Goal: Feedback & Contribution: Submit feedback/report problem

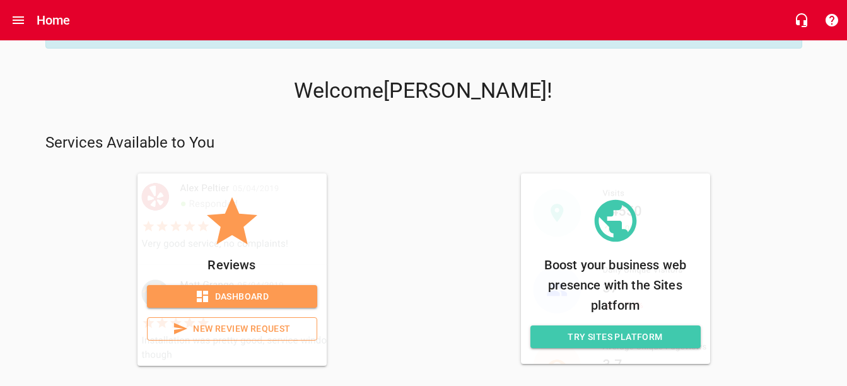
scroll to position [50, 0]
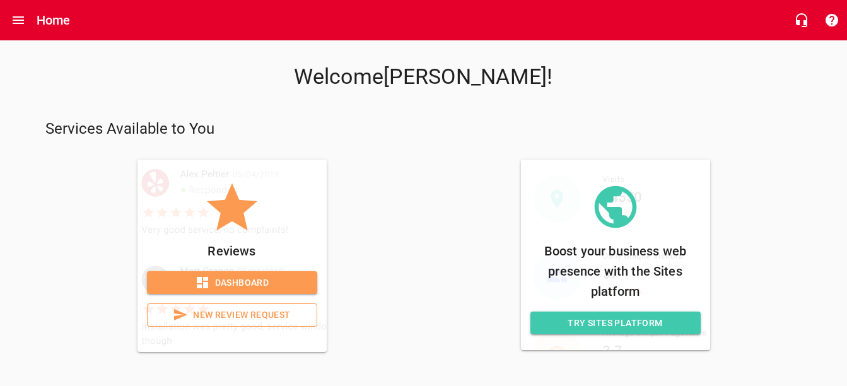
click at [253, 279] on span "Dashboard" at bounding box center [232, 283] width 150 height 16
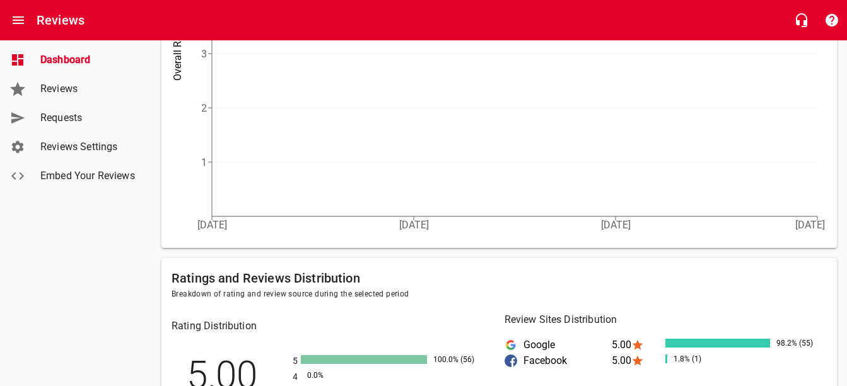
scroll to position [189, 0]
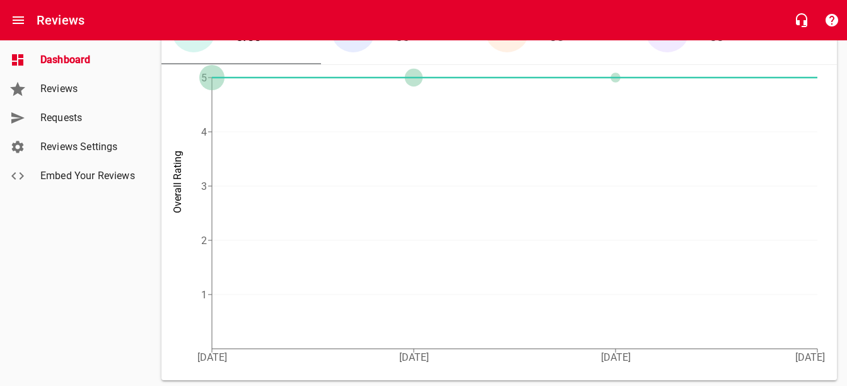
drag, startPoint x: 69, startPoint y: 84, endPoint x: 92, endPoint y: 96, distance: 25.7
click at [69, 84] on span "Reviews" at bounding box center [88, 88] width 96 height 15
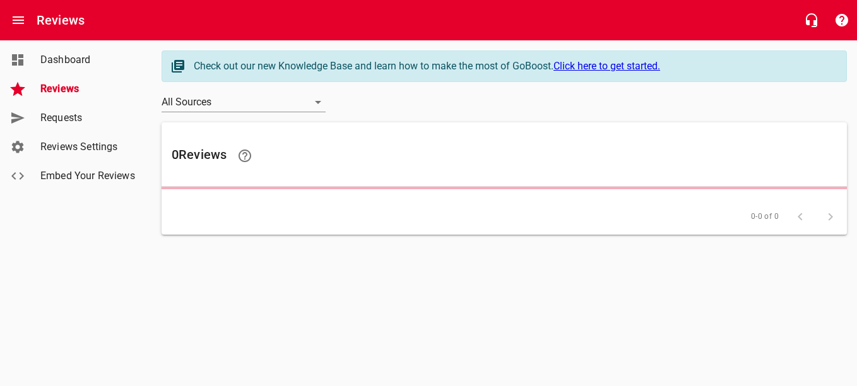
click at [54, 114] on span "Requests" at bounding box center [88, 117] width 96 height 15
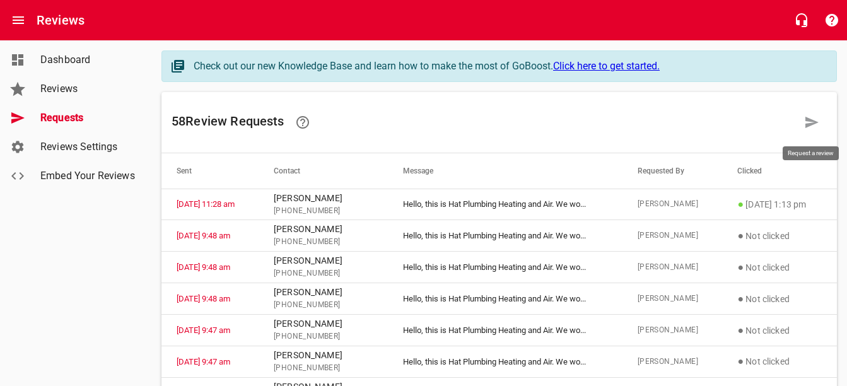
click at [816, 121] on icon at bounding box center [811, 122] width 15 height 15
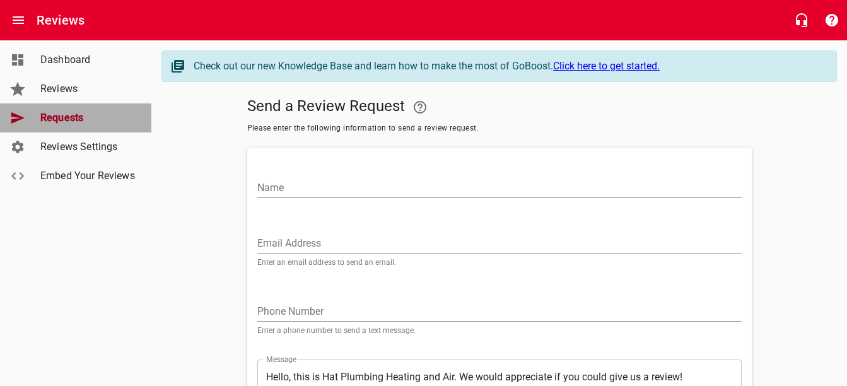
click at [86, 120] on span "Requests" at bounding box center [88, 117] width 96 height 15
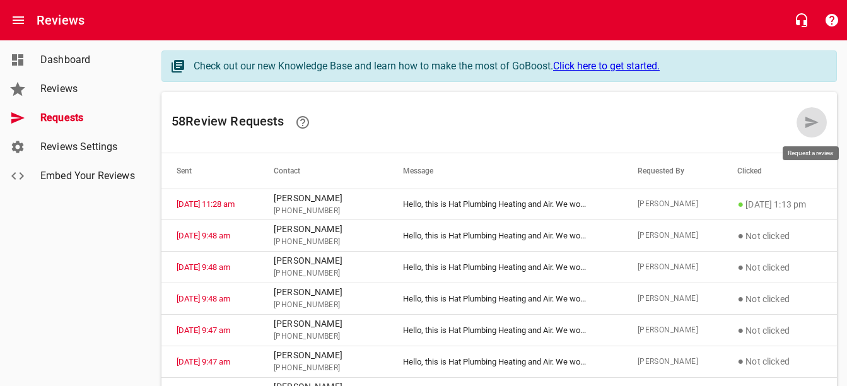
click at [810, 122] on icon at bounding box center [811, 122] width 15 height 15
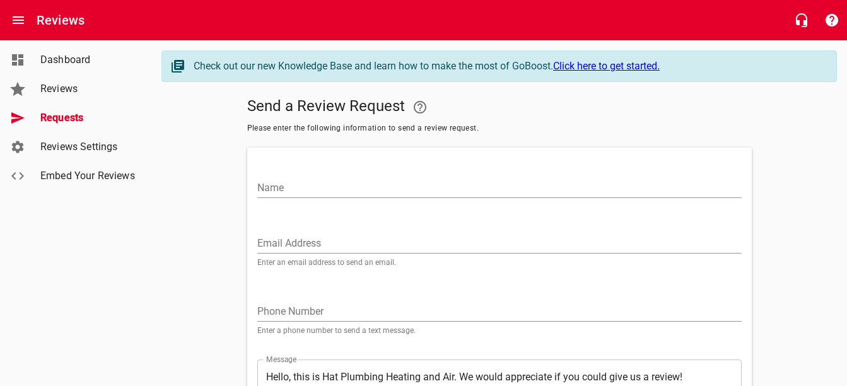
click at [452, 179] on input "Name" at bounding box center [499, 188] width 485 height 20
type input "j"
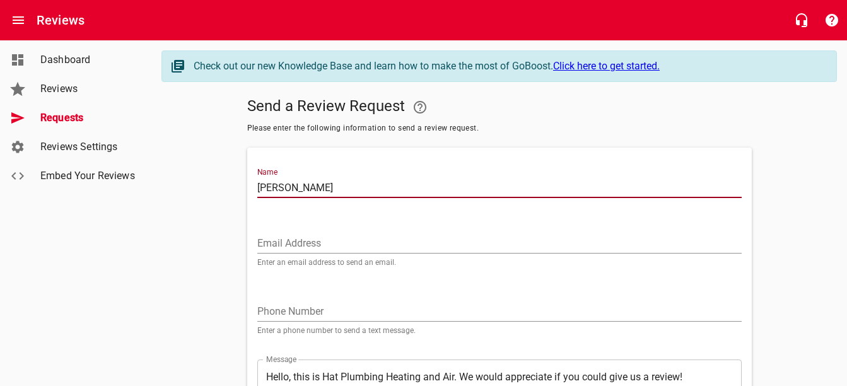
type input "[PERSON_NAME]"
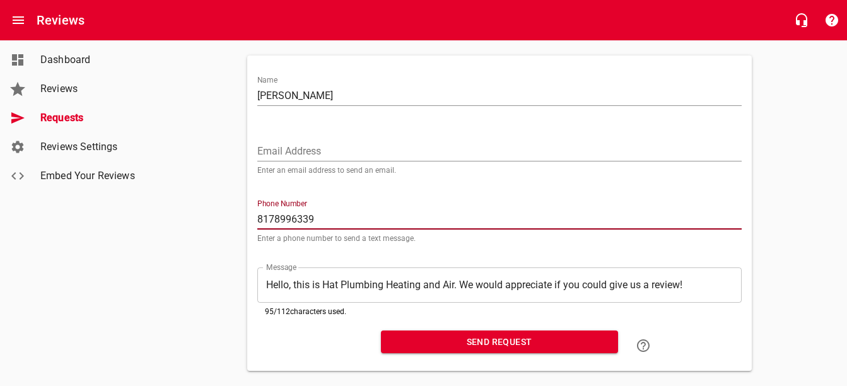
scroll to position [114, 0]
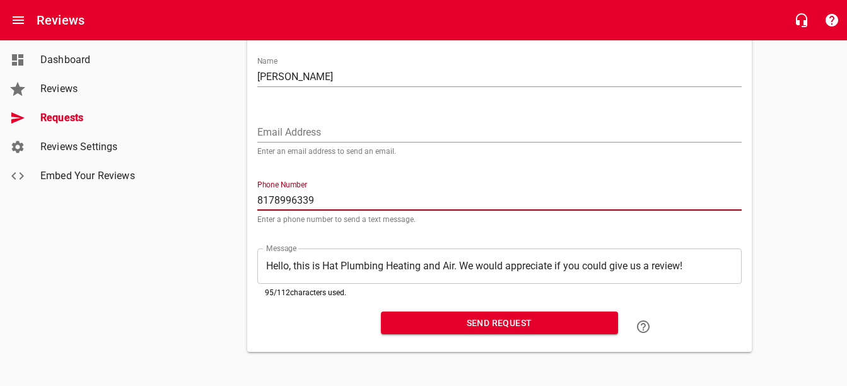
type input "8178996339"
click at [508, 319] on span "Send Request" at bounding box center [499, 323] width 217 height 16
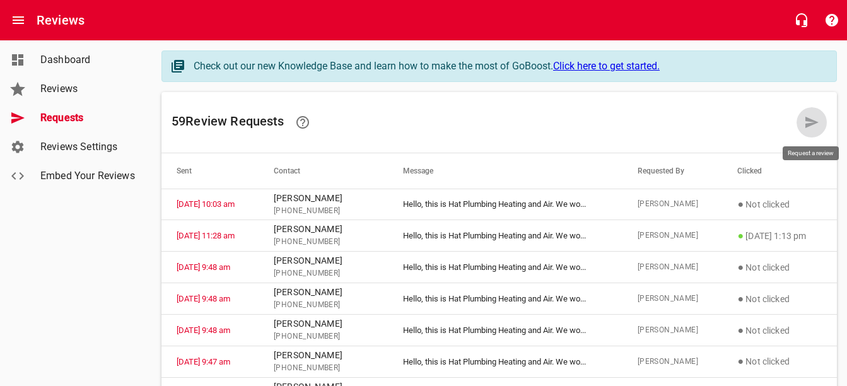
click at [810, 121] on icon at bounding box center [812, 122] width 13 height 11
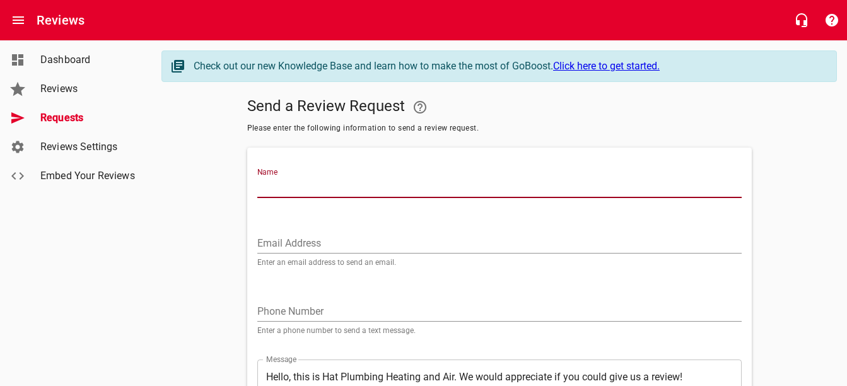
click at [370, 186] on input "Name" at bounding box center [499, 188] width 485 height 20
type input "[PERSON_NAME]"
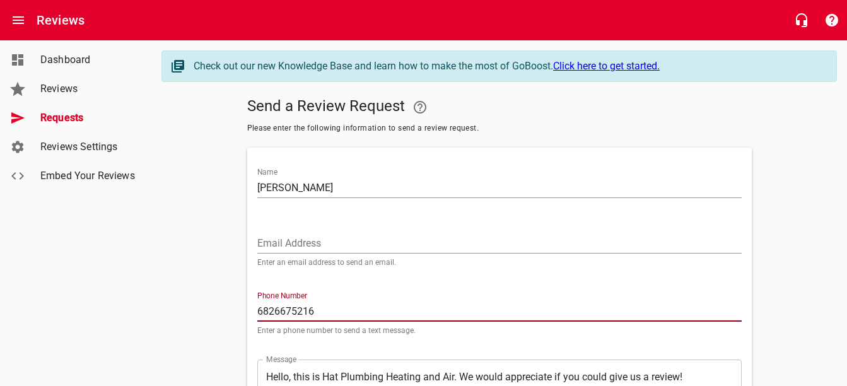
type input "6826675216"
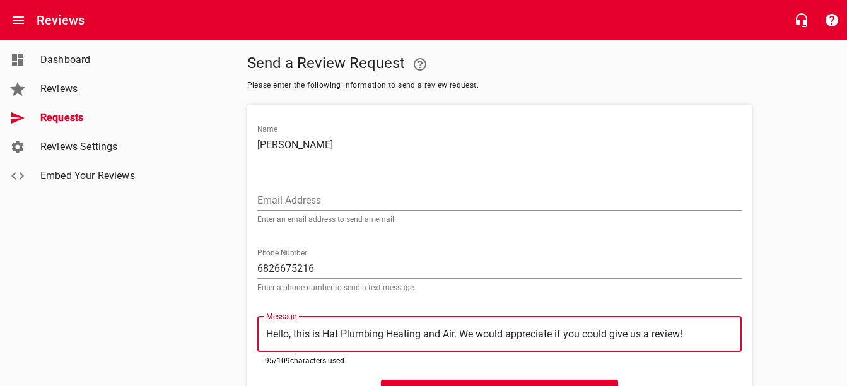
scroll to position [114, 0]
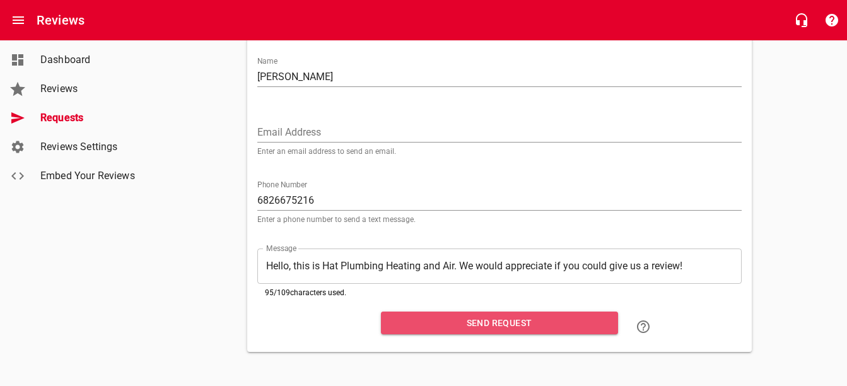
click at [522, 321] on span "Send Request" at bounding box center [499, 323] width 217 height 16
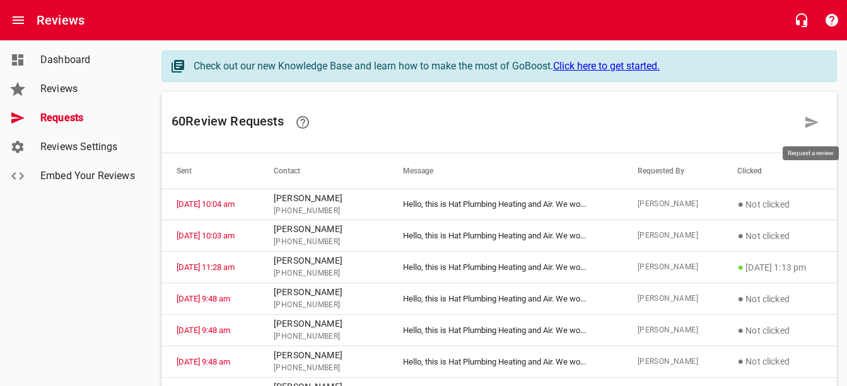
click at [815, 122] on icon at bounding box center [812, 122] width 13 height 11
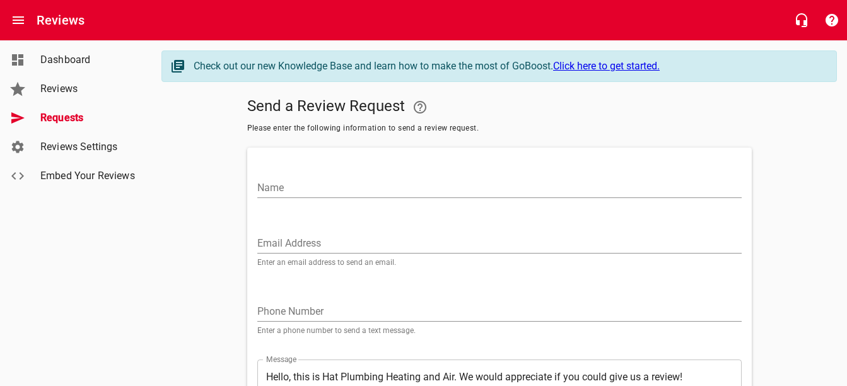
drag, startPoint x: 413, startPoint y: 185, endPoint x: 394, endPoint y: 171, distance: 23.9
click at [413, 185] on input "Name" at bounding box center [499, 188] width 485 height 20
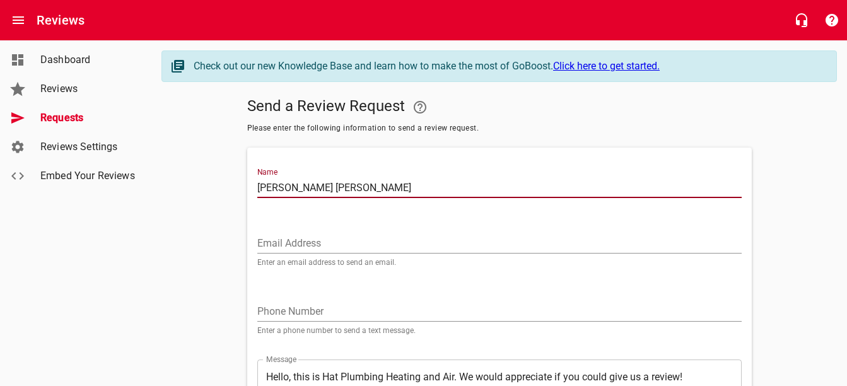
type input "[PERSON_NAME] [PERSON_NAME]"
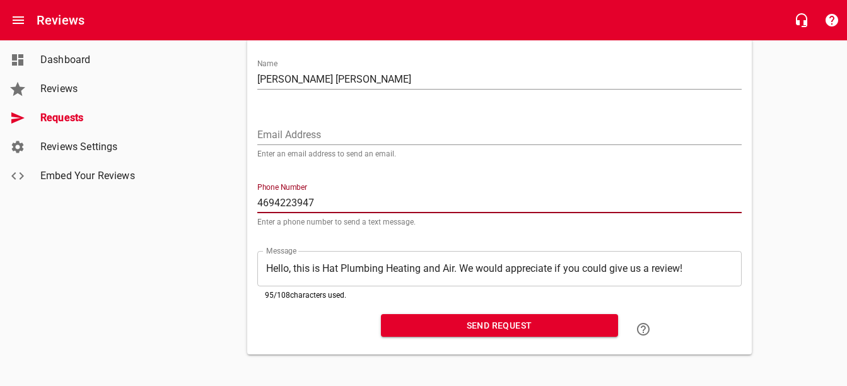
scroll to position [114, 0]
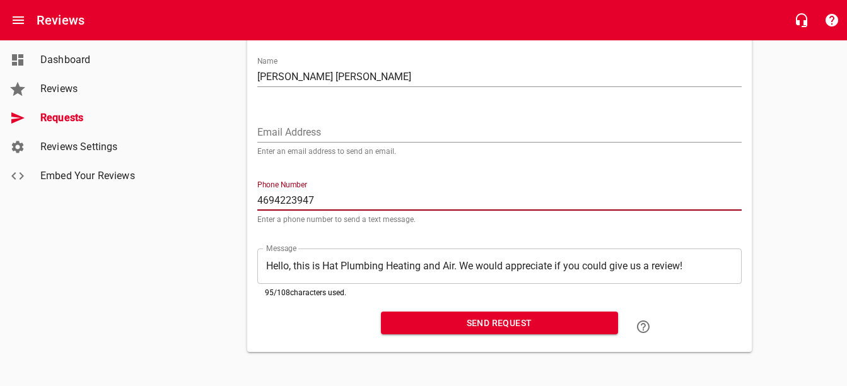
type input "4694223947"
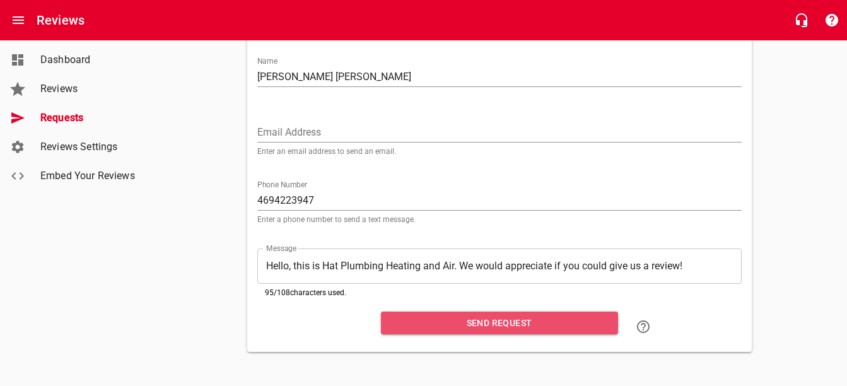
click at [475, 319] on span "Send Request" at bounding box center [499, 323] width 217 height 16
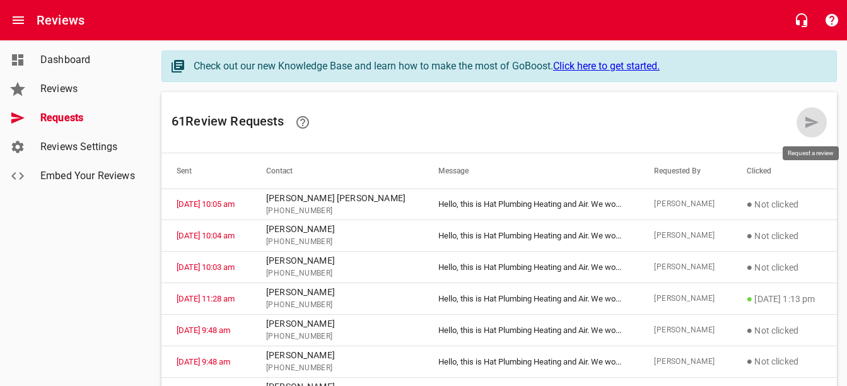
click at [813, 121] on icon at bounding box center [812, 122] width 13 height 11
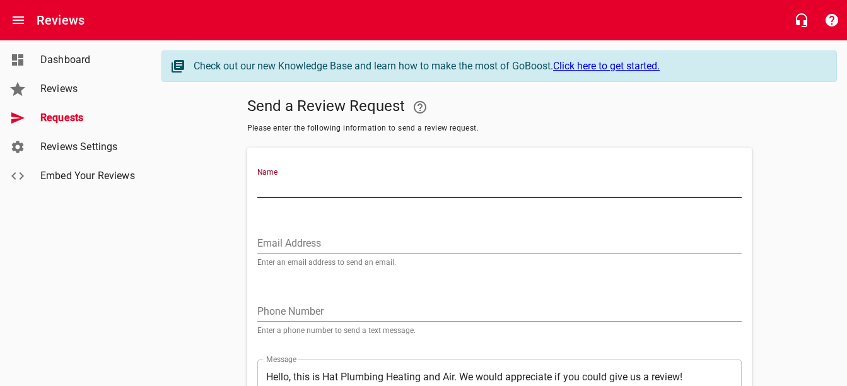
click at [454, 182] on input "Name" at bounding box center [499, 188] width 485 height 20
type input "[PERSON_NAME]"
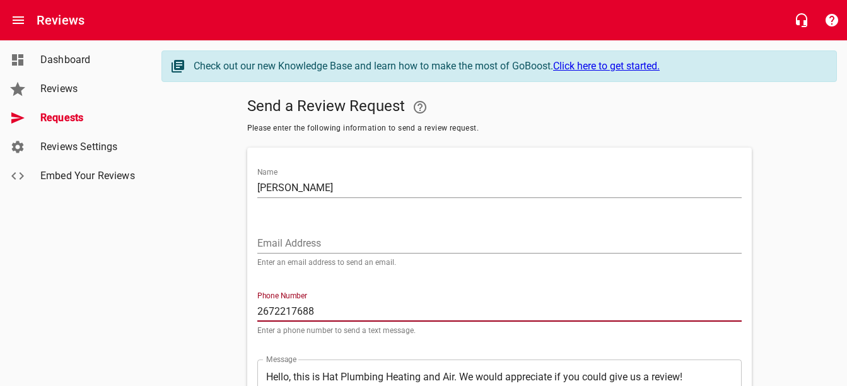
type input "2672217688"
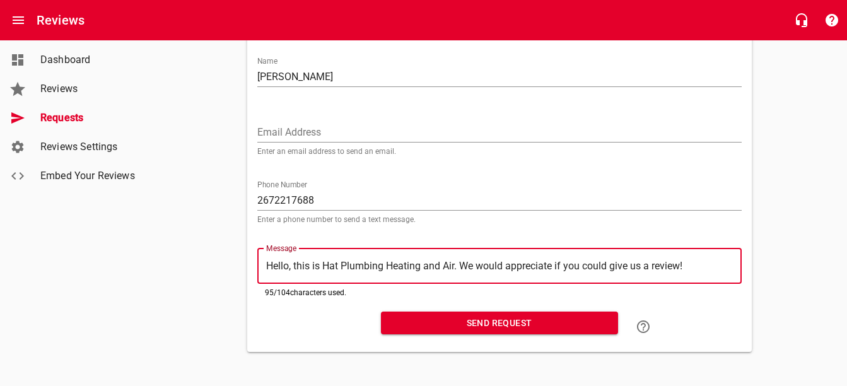
scroll to position [114, 0]
click at [484, 319] on span "Send Request" at bounding box center [499, 323] width 217 height 16
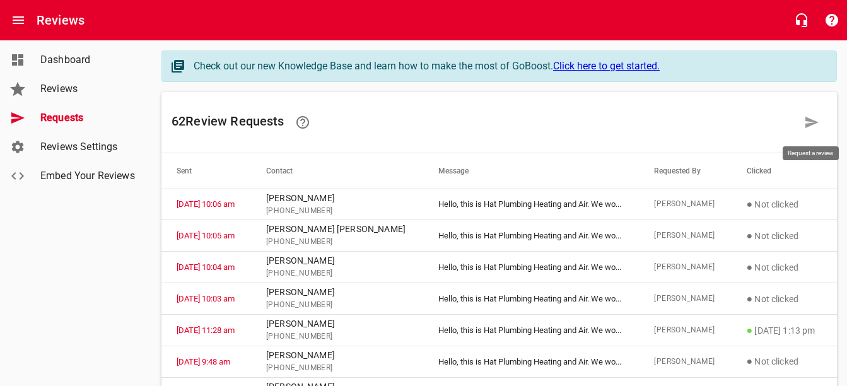
click at [811, 119] on icon at bounding box center [811, 122] width 15 height 15
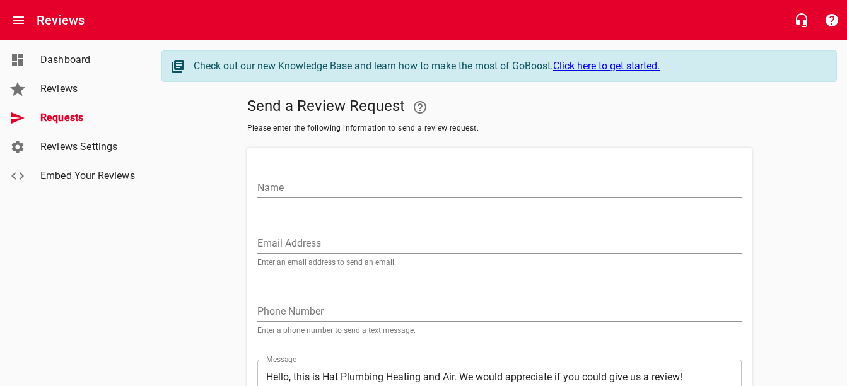
click at [475, 189] on input "Name" at bounding box center [499, 188] width 485 height 20
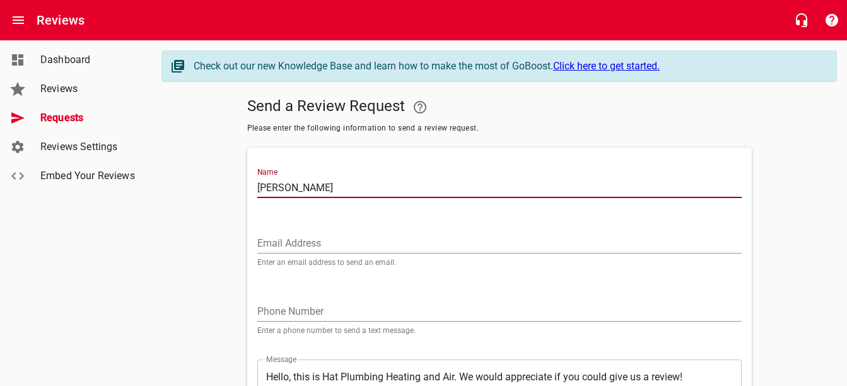
type input "[PERSON_NAME]"
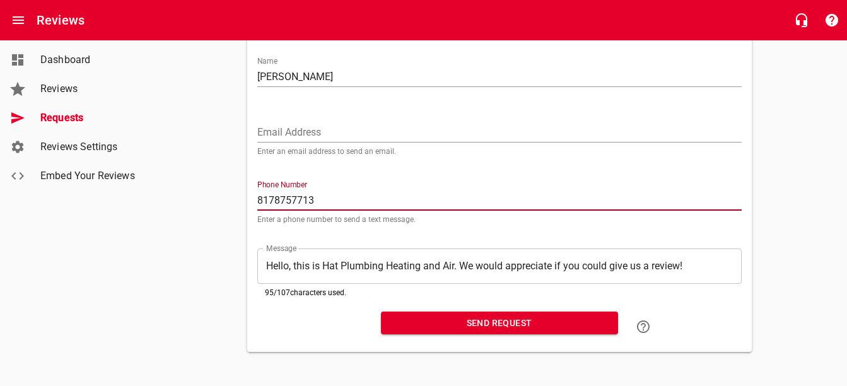
scroll to position [114, 0]
type input "8178757713"
click at [486, 318] on span "Send Request" at bounding box center [499, 323] width 217 height 16
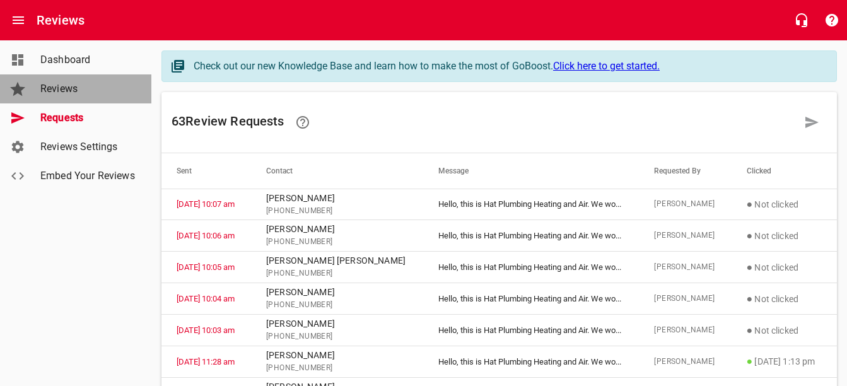
click at [60, 91] on span "Reviews" at bounding box center [88, 88] width 96 height 15
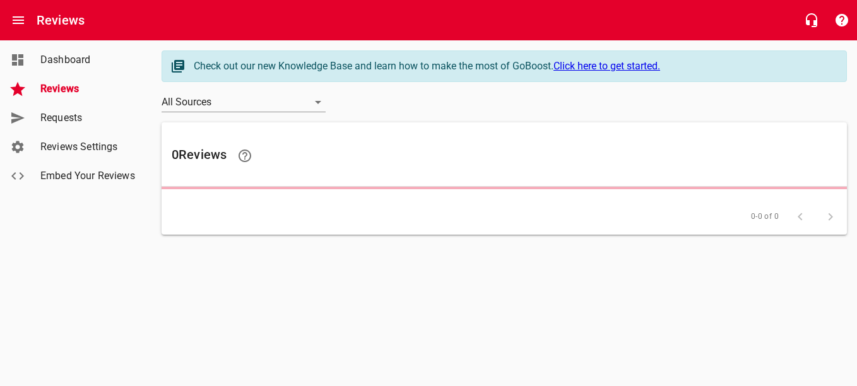
click at [59, 117] on span "Requests" at bounding box center [88, 117] width 96 height 15
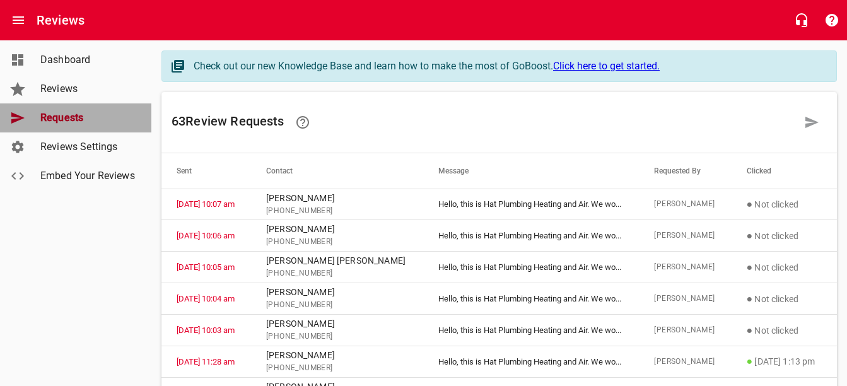
click at [73, 118] on span "Requests" at bounding box center [88, 117] width 96 height 15
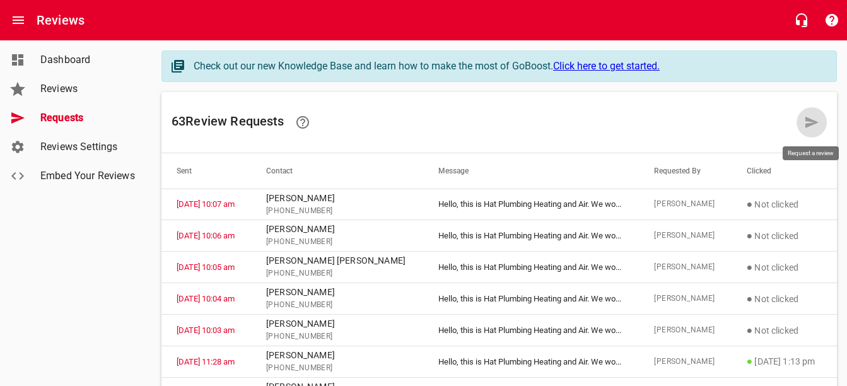
click at [801, 123] on link at bounding box center [812, 122] width 30 height 30
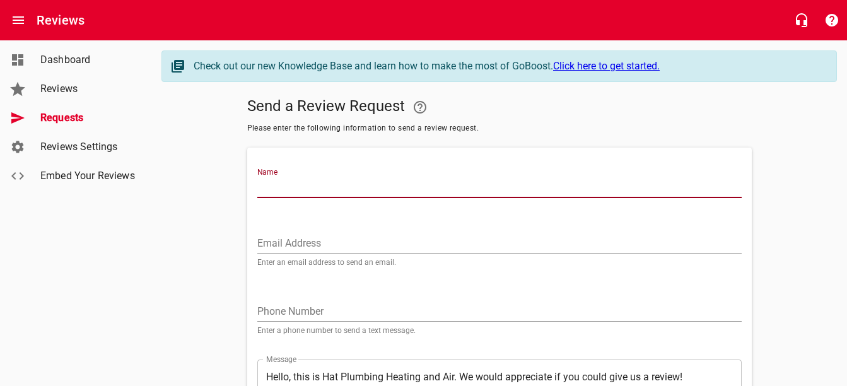
click at [473, 186] on input "Name" at bounding box center [499, 188] width 485 height 20
type input "[PERSON_NAME] Co"
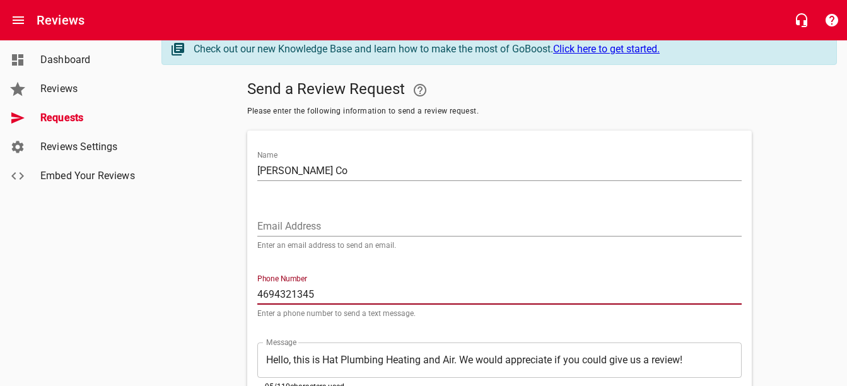
scroll to position [114, 0]
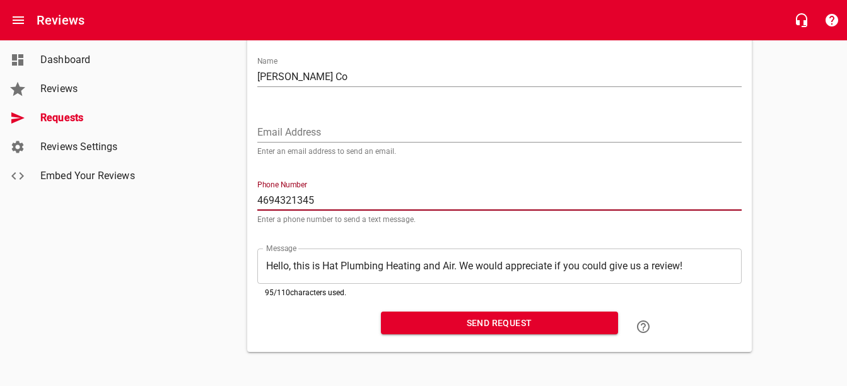
type input "4694321345"
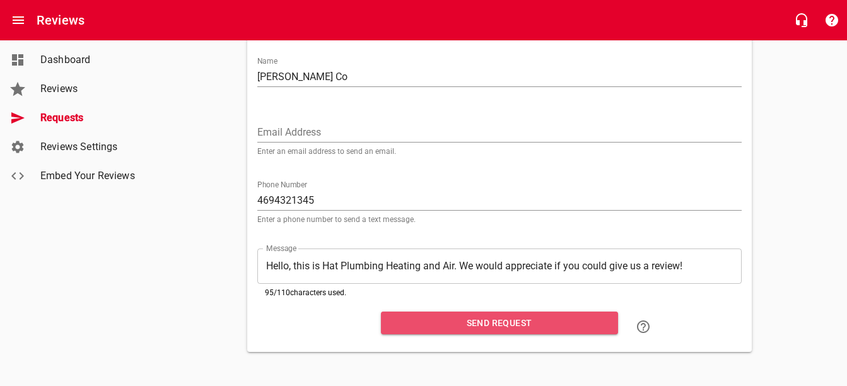
click at [541, 315] on span "Send Request" at bounding box center [499, 323] width 217 height 16
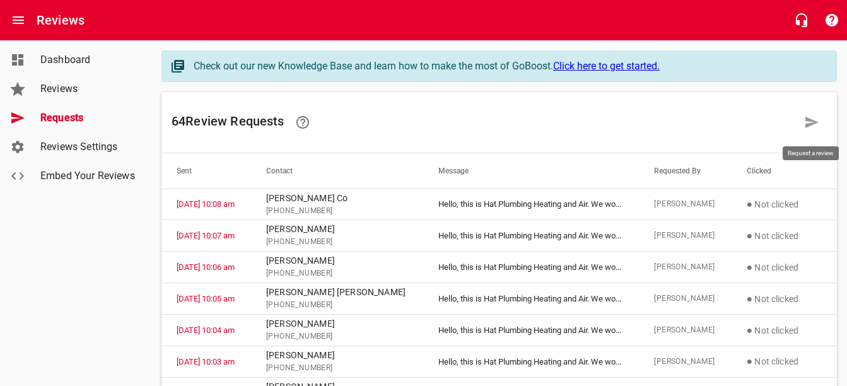
click at [814, 119] on icon at bounding box center [811, 122] width 15 height 15
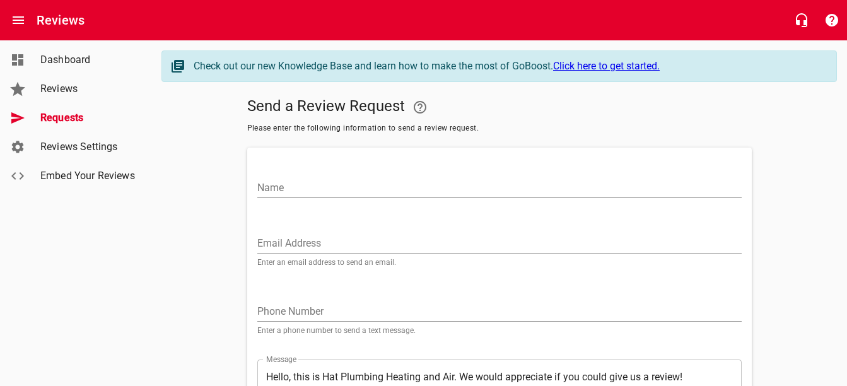
click at [454, 180] on input "Name" at bounding box center [499, 188] width 485 height 20
paste input "[PERSON_NAME]"
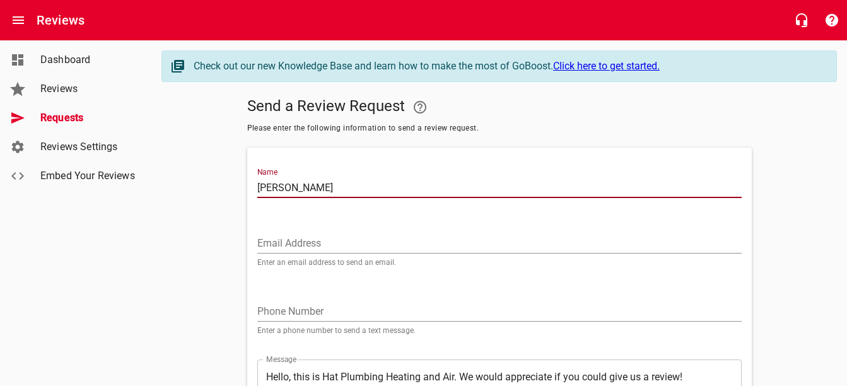
type input "[PERSON_NAME]"
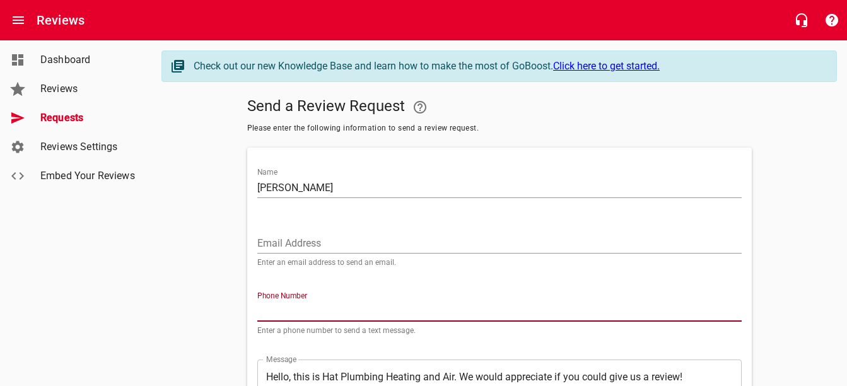
click at [471, 311] on input "tel" at bounding box center [499, 312] width 485 height 20
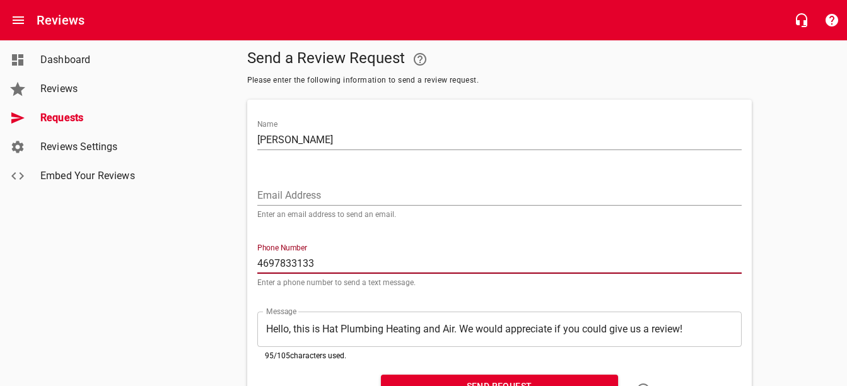
scroll to position [114, 0]
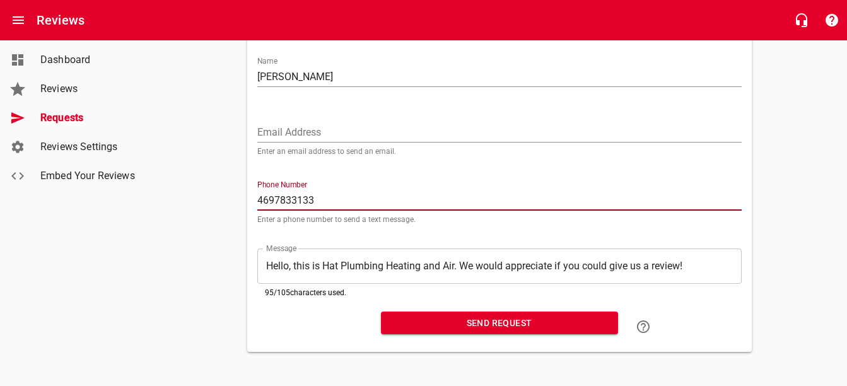
type input "4697833133"
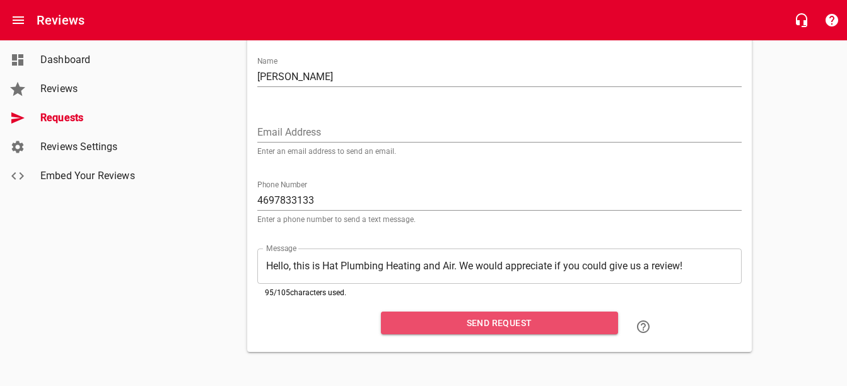
click at [443, 321] on span "Send Request" at bounding box center [499, 323] width 217 height 16
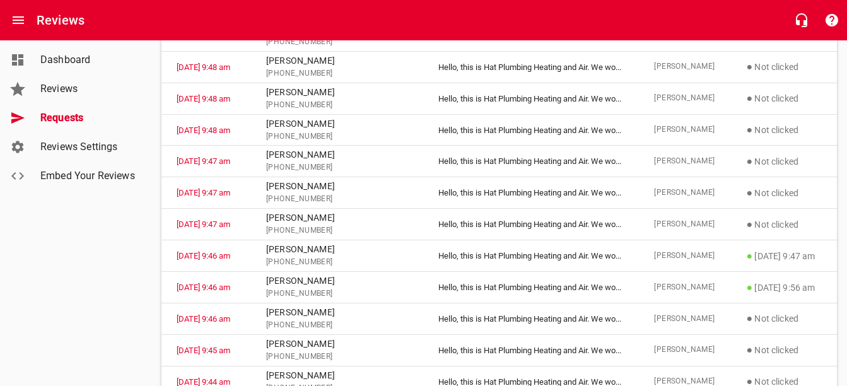
scroll to position [126, 0]
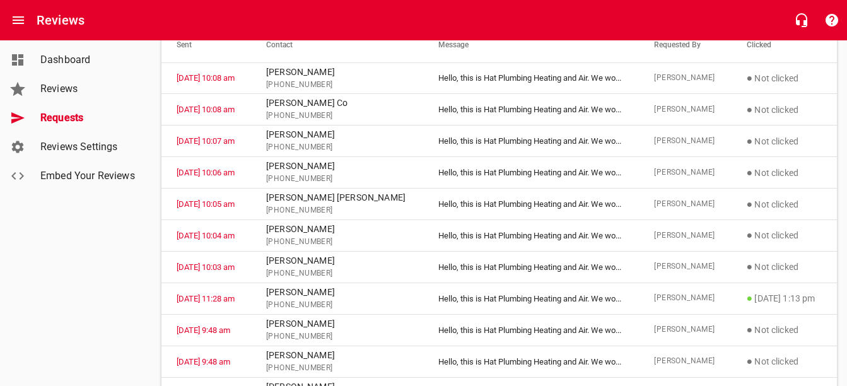
click at [90, 84] on span "Reviews" at bounding box center [88, 88] width 96 height 15
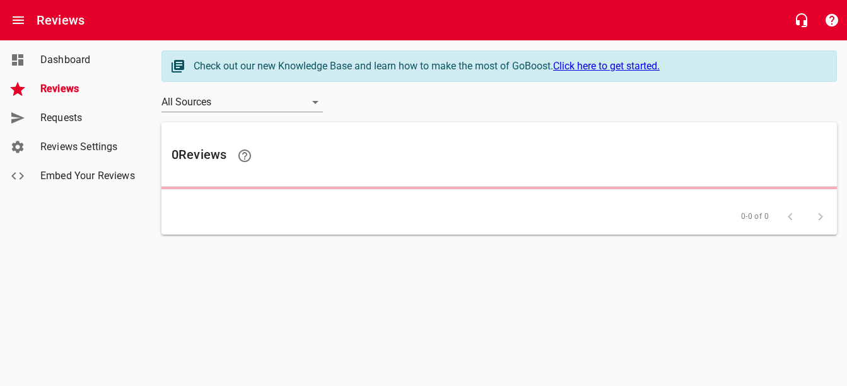
click at [73, 54] on span "Dashboard" at bounding box center [88, 59] width 96 height 15
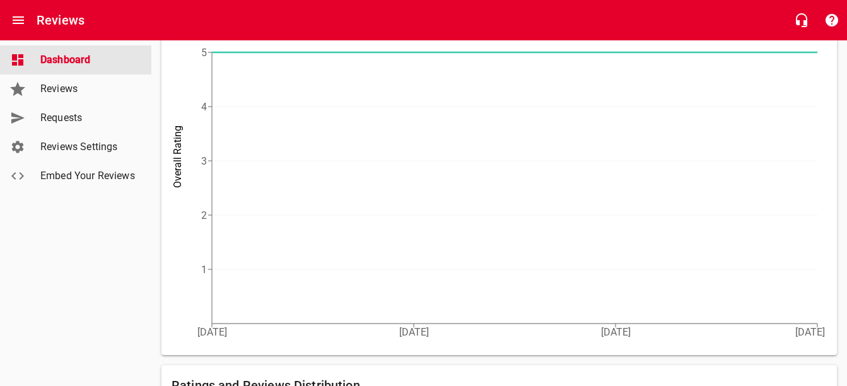
scroll to position [379, 0]
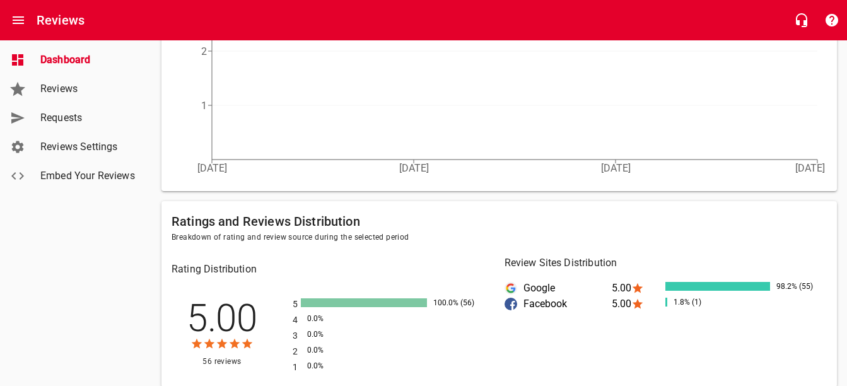
click at [75, 56] on span "Dashboard" at bounding box center [88, 59] width 96 height 15
click at [62, 90] on span "Reviews" at bounding box center [88, 88] width 96 height 15
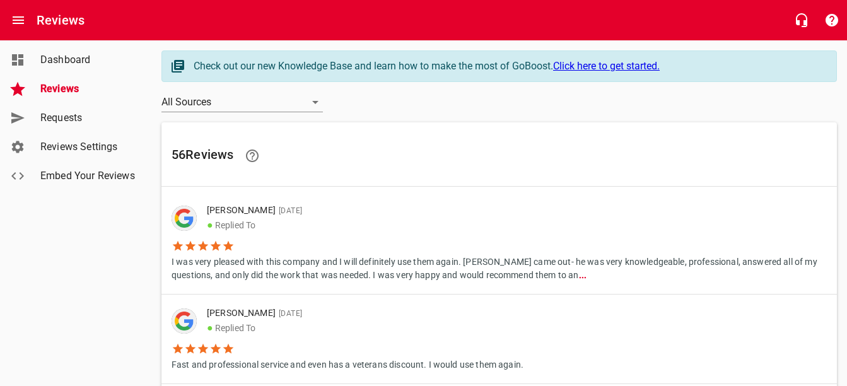
click at [64, 116] on span "Requests" at bounding box center [88, 117] width 96 height 15
